Goal: Check status

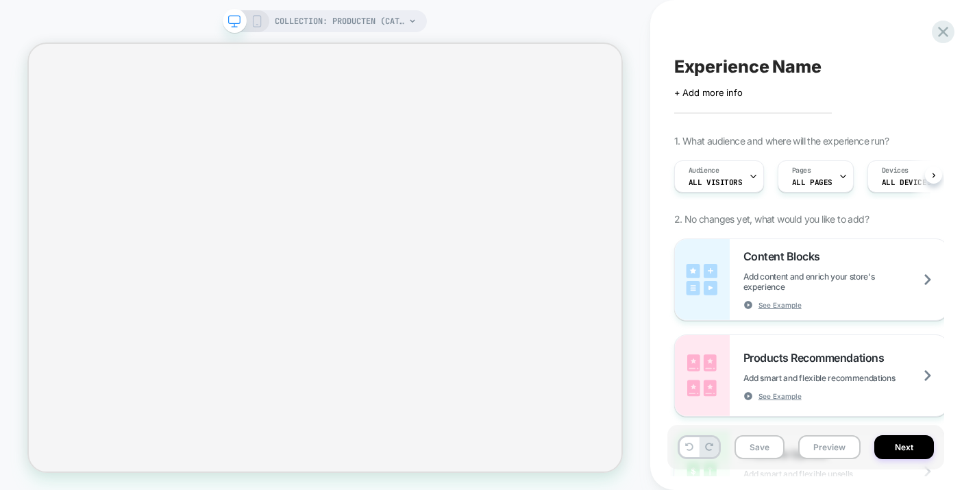
scroll to position [0, 1]
click at [942, 36] on icon at bounding box center [942, 32] width 18 height 18
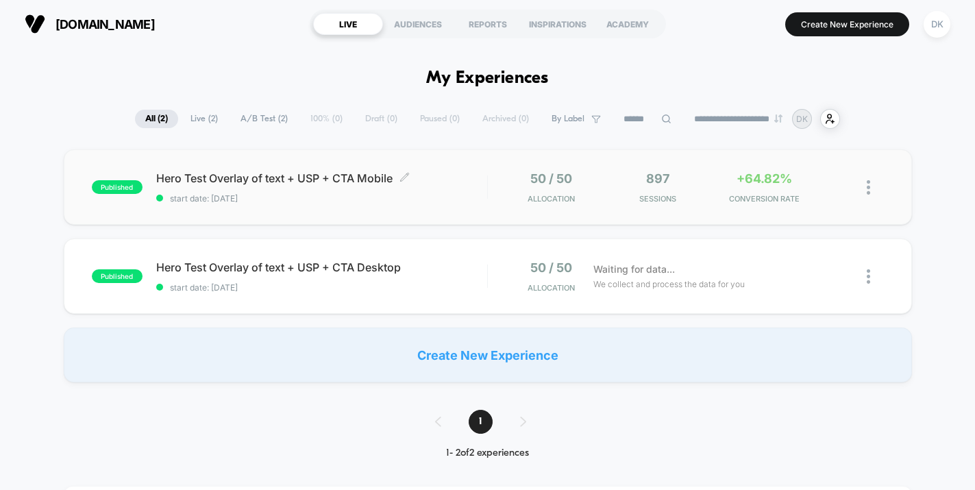
click at [461, 190] on div "Hero Test Overlay of text + USP + CTA Mobile Click to edit experience details C…" at bounding box center [321, 187] width 331 height 32
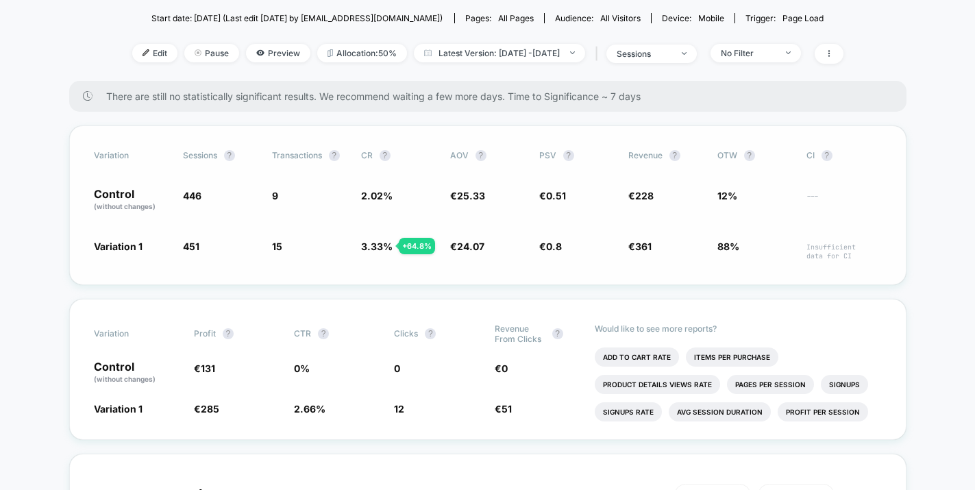
scroll to position [135, 0]
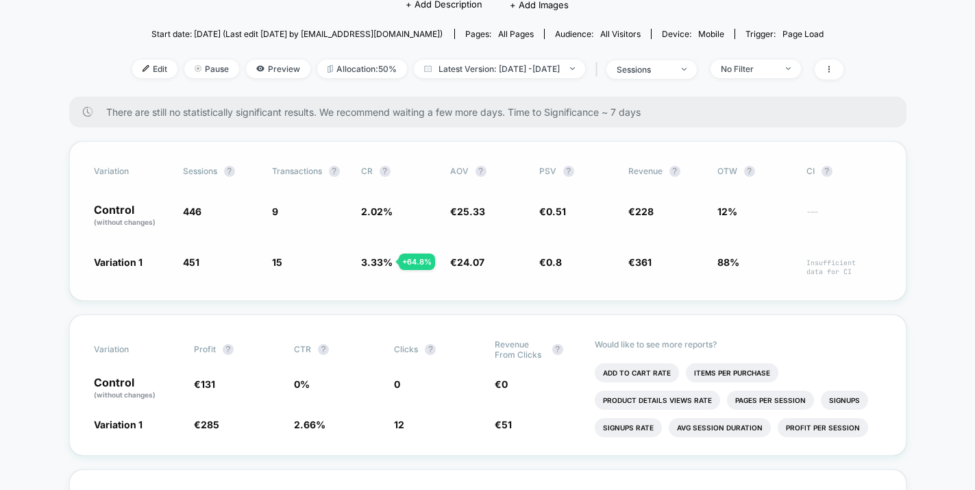
click at [468, 179] on div "Variation Sessions ? Transactions ? CR ? AOV ? PSV ? Revenue ? OTW ? CI ? Contr…" at bounding box center [487, 221] width 837 height 160
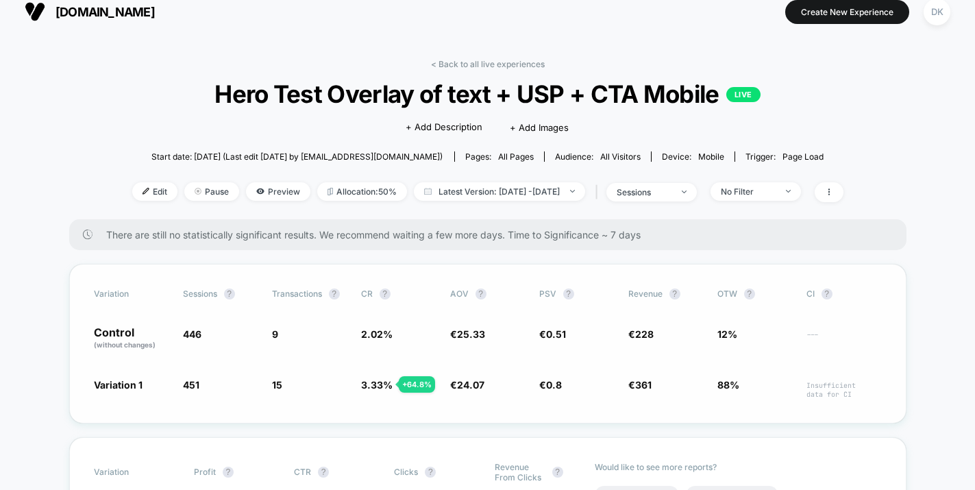
scroll to position [0, 0]
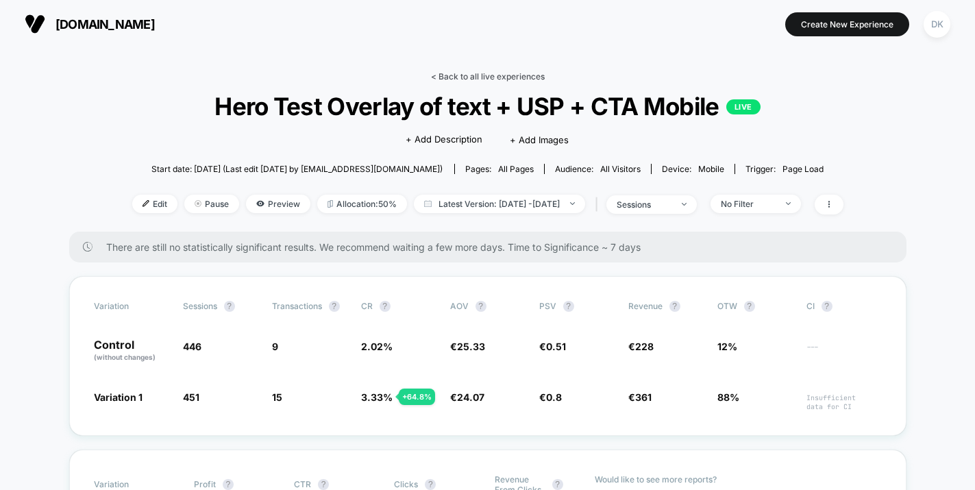
click at [486, 76] on link "< Back to all live experiences" at bounding box center [488, 76] width 114 height 10
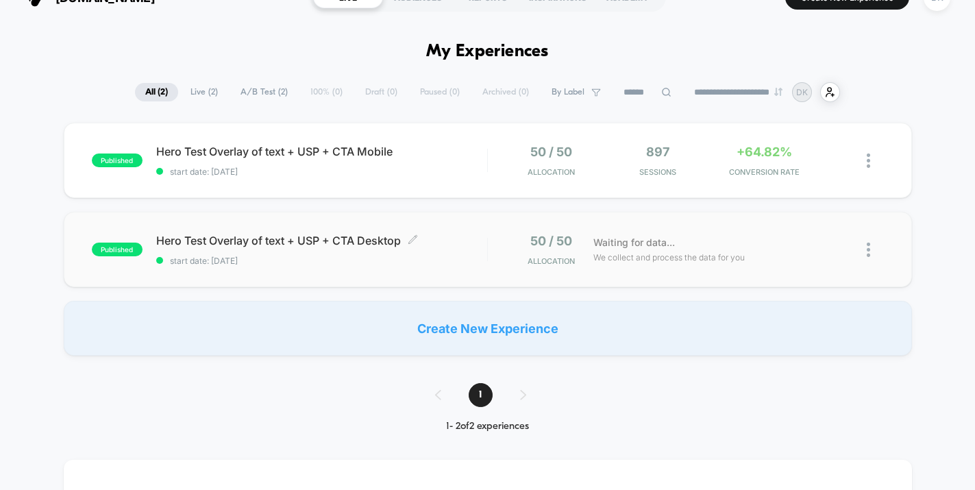
scroll to position [39, 0]
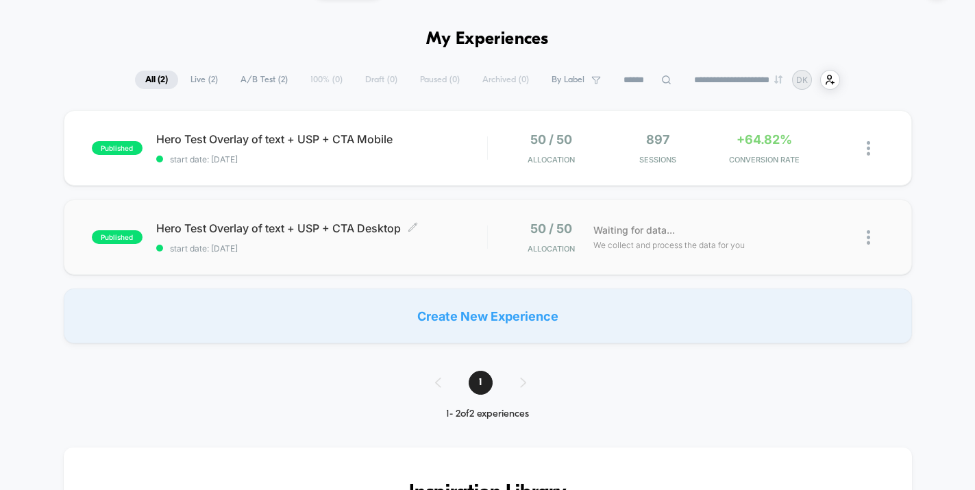
click at [436, 231] on span "Hero Test Overlay of text + USP + CTA Desktop Click to edit experience details" at bounding box center [321, 228] width 331 height 14
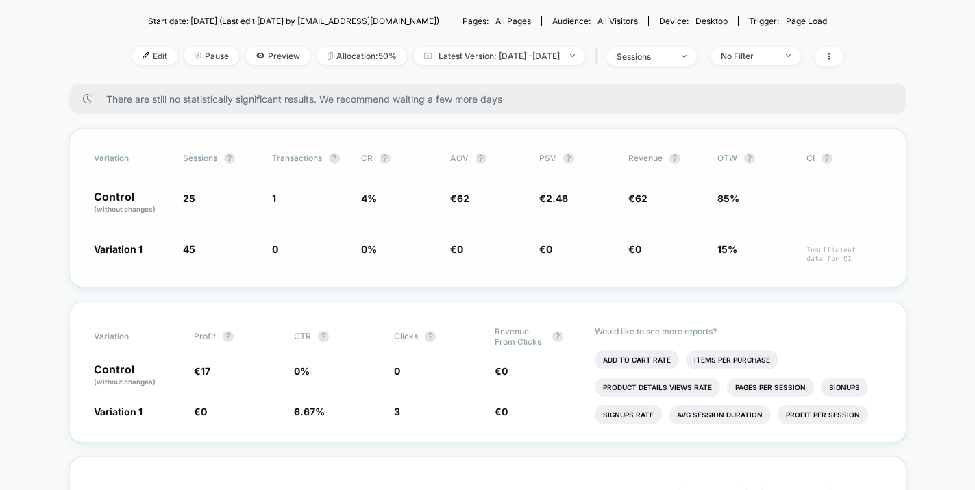
scroll to position [149, 0]
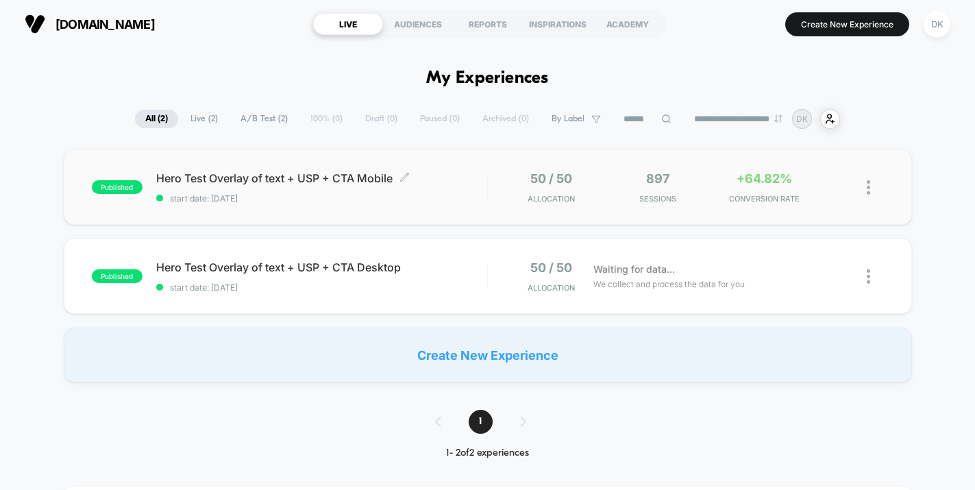
click at [464, 189] on div "Hero Test Overlay of text + USP + CTA Mobile Click to edit experience details C…" at bounding box center [321, 187] width 331 height 32
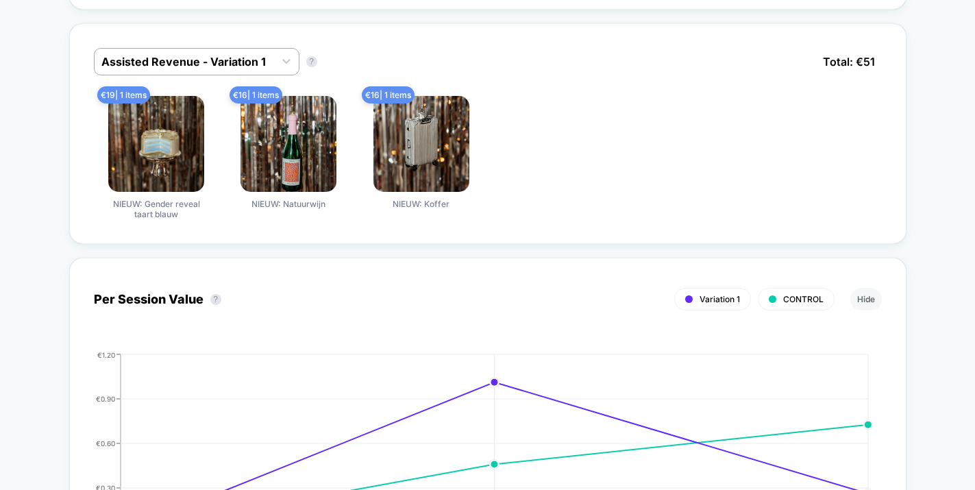
scroll to position [921, 0]
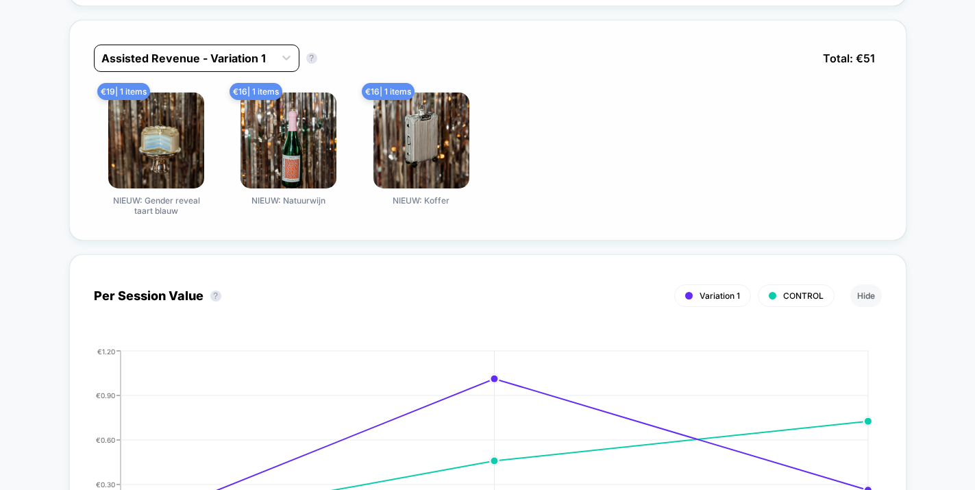
click at [264, 57] on div at bounding box center [184, 58] width 166 height 16
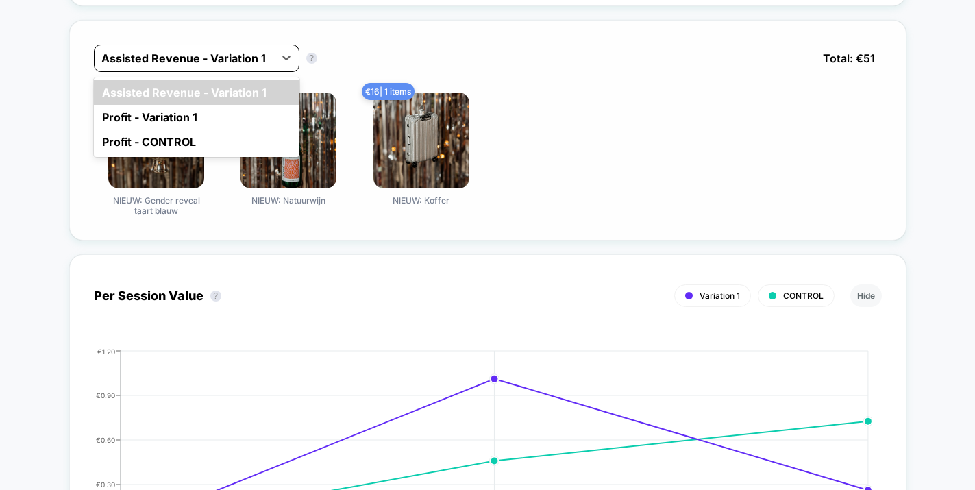
click at [264, 57] on div at bounding box center [184, 58] width 166 height 16
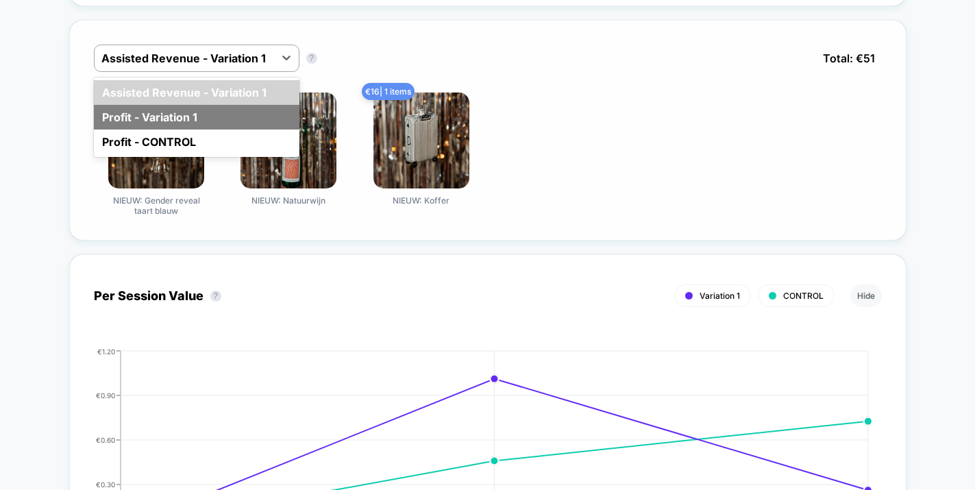
click at [249, 110] on div "Profit - Variation 1" at bounding box center [196, 117] width 205 height 25
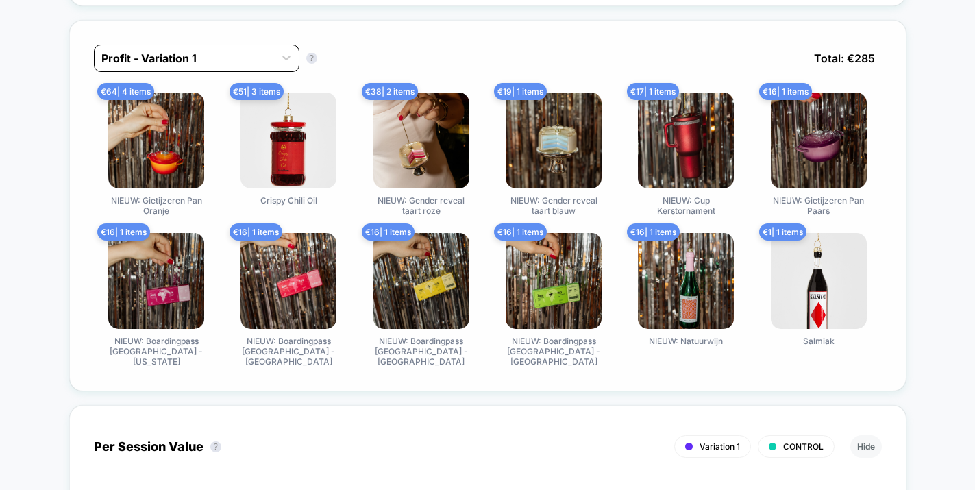
click at [273, 58] on div "Profit - Variation 1" at bounding box center [184, 58] width 179 height 22
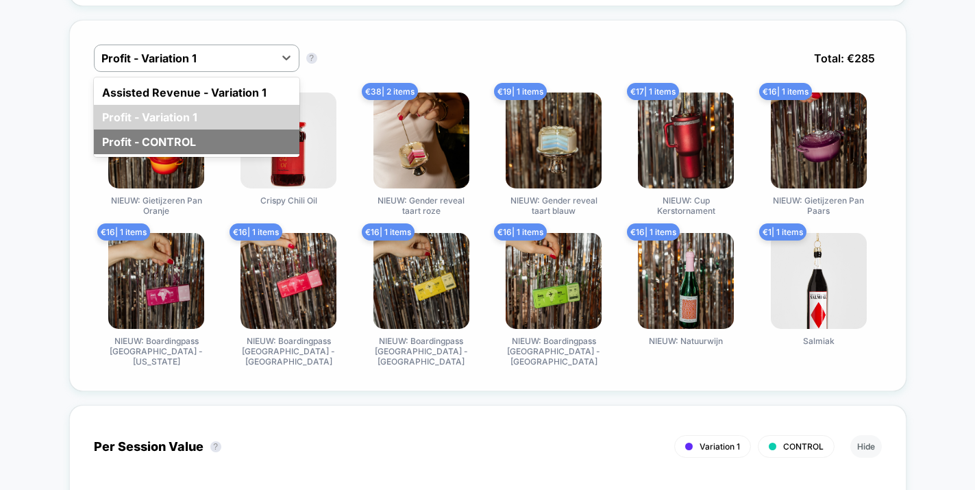
click at [230, 138] on div "Profit - CONTROL" at bounding box center [196, 141] width 205 height 25
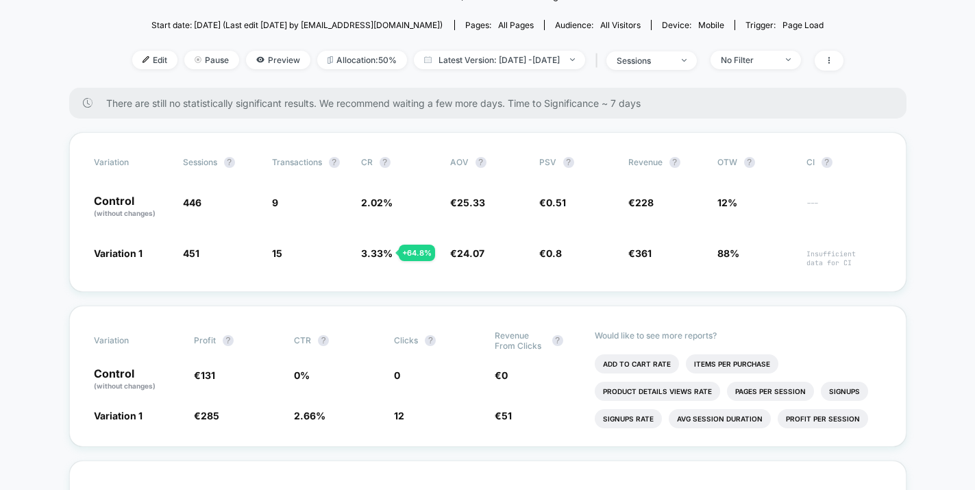
scroll to position [149, 0]
